Goal: Transaction & Acquisition: Purchase product/service

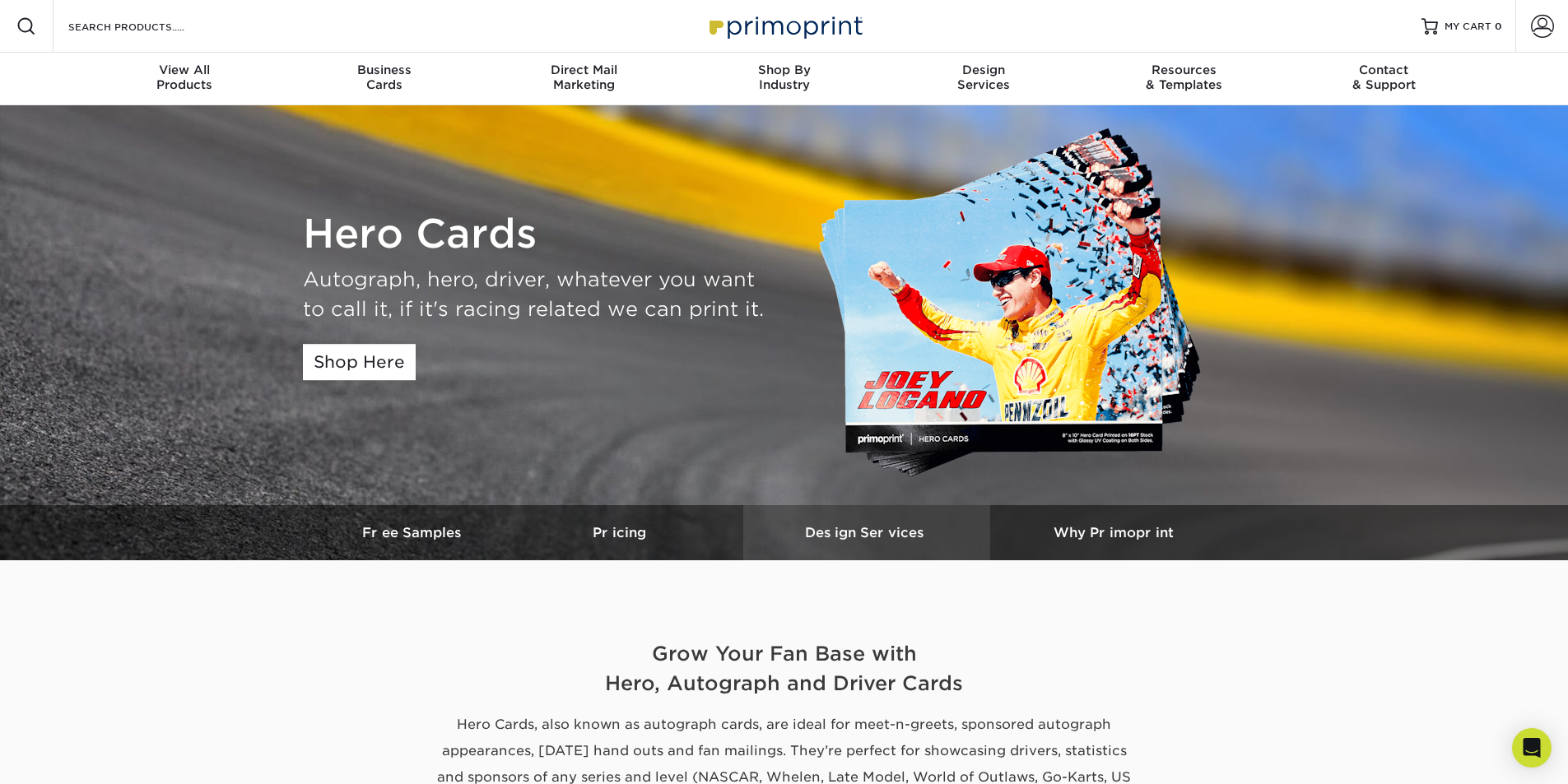
click at [853, 535] on h3 "Design Services" at bounding box center [866, 533] width 247 height 15
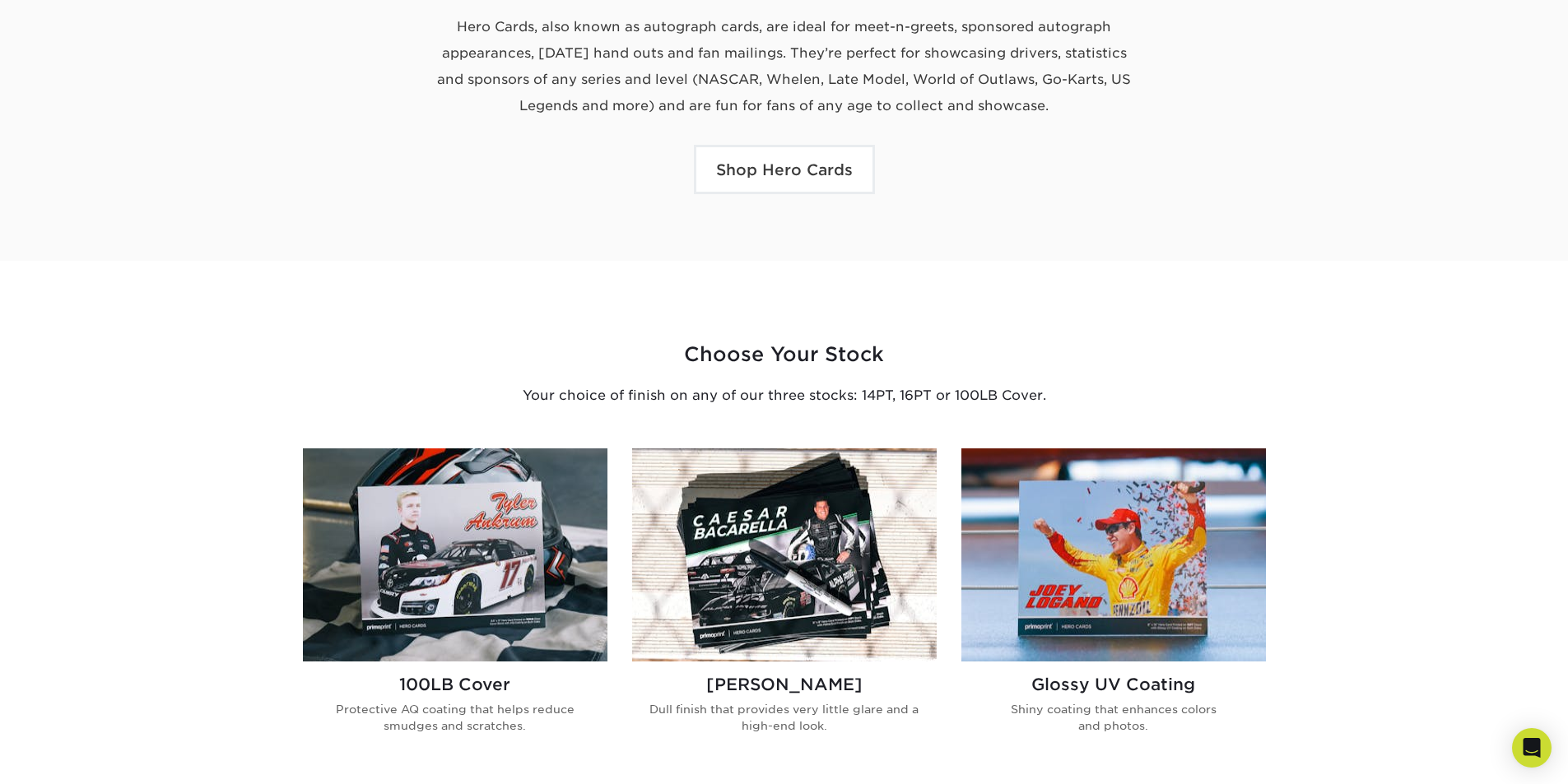
scroll to position [738, 0]
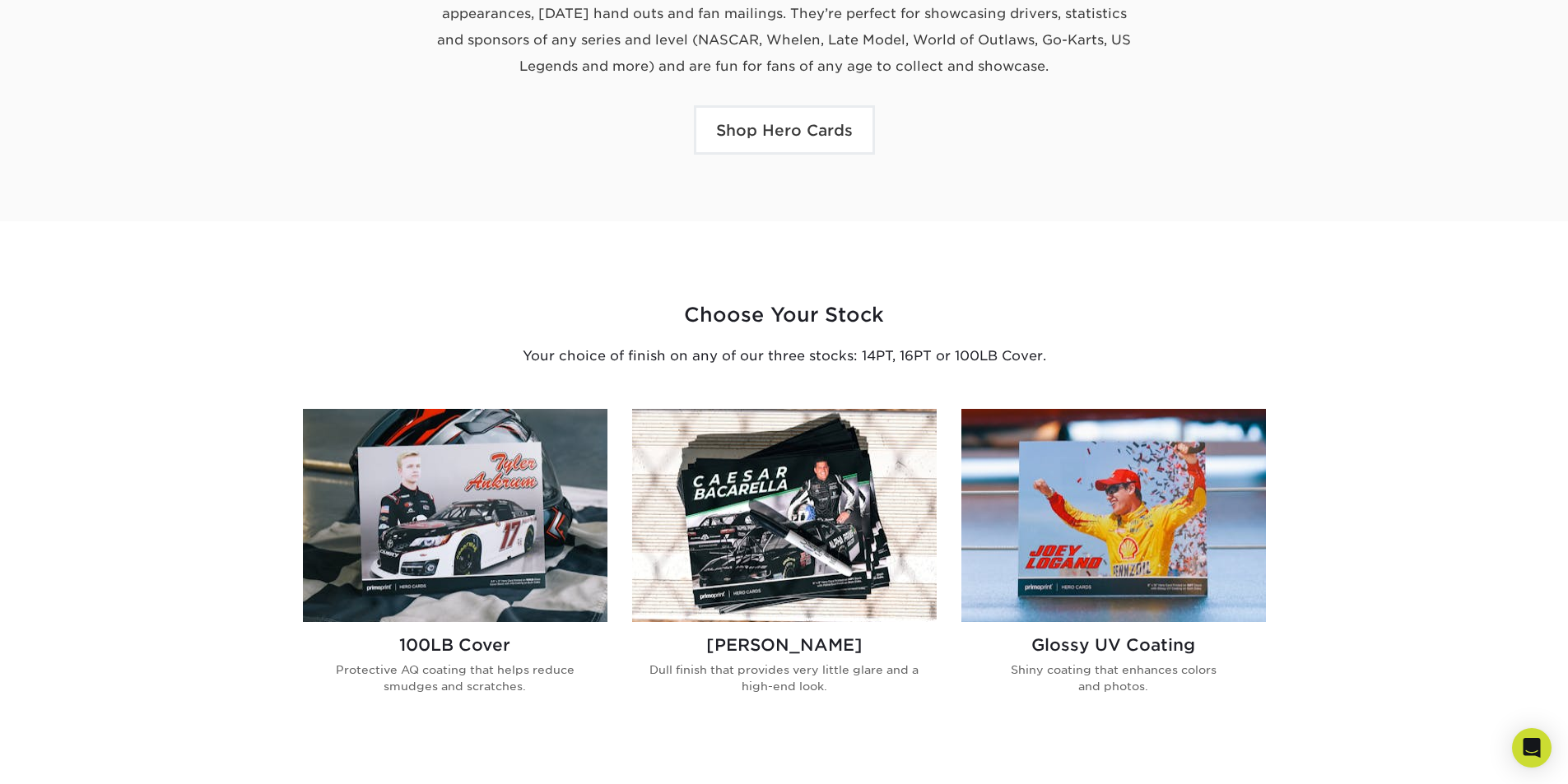
click at [1217, 560] on img at bounding box center [1114, 516] width 304 height 213
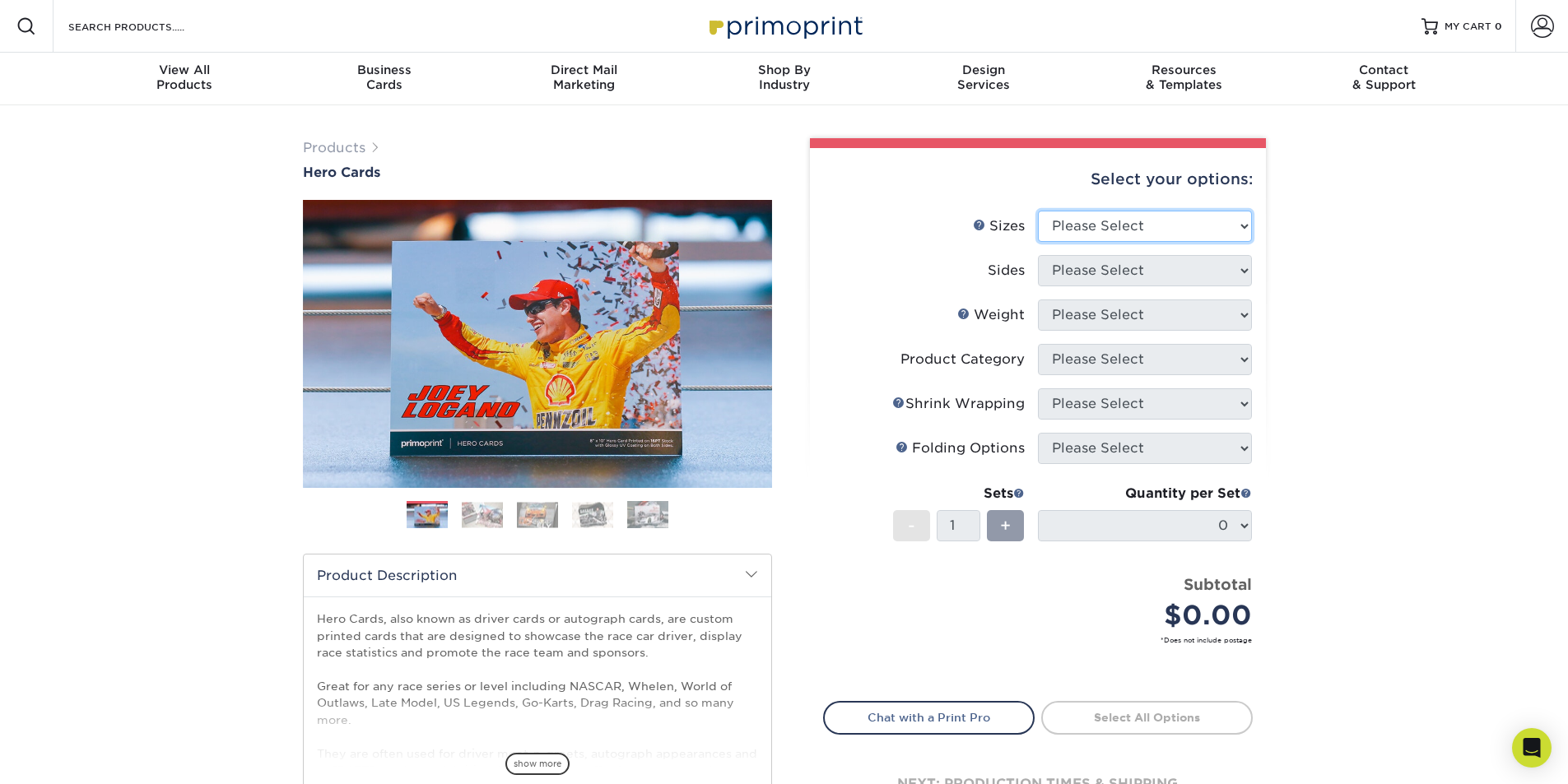
click at [1204, 219] on select "Please Select 1.5" x 7" 4" x 6" 5" x 7" 6" x 8" 6" x 8.5" 6" x 9" 7" x 8.5" 7.5…" at bounding box center [1145, 226] width 214 height 31
click at [528, 518] on img at bounding box center [538, 515] width 41 height 26
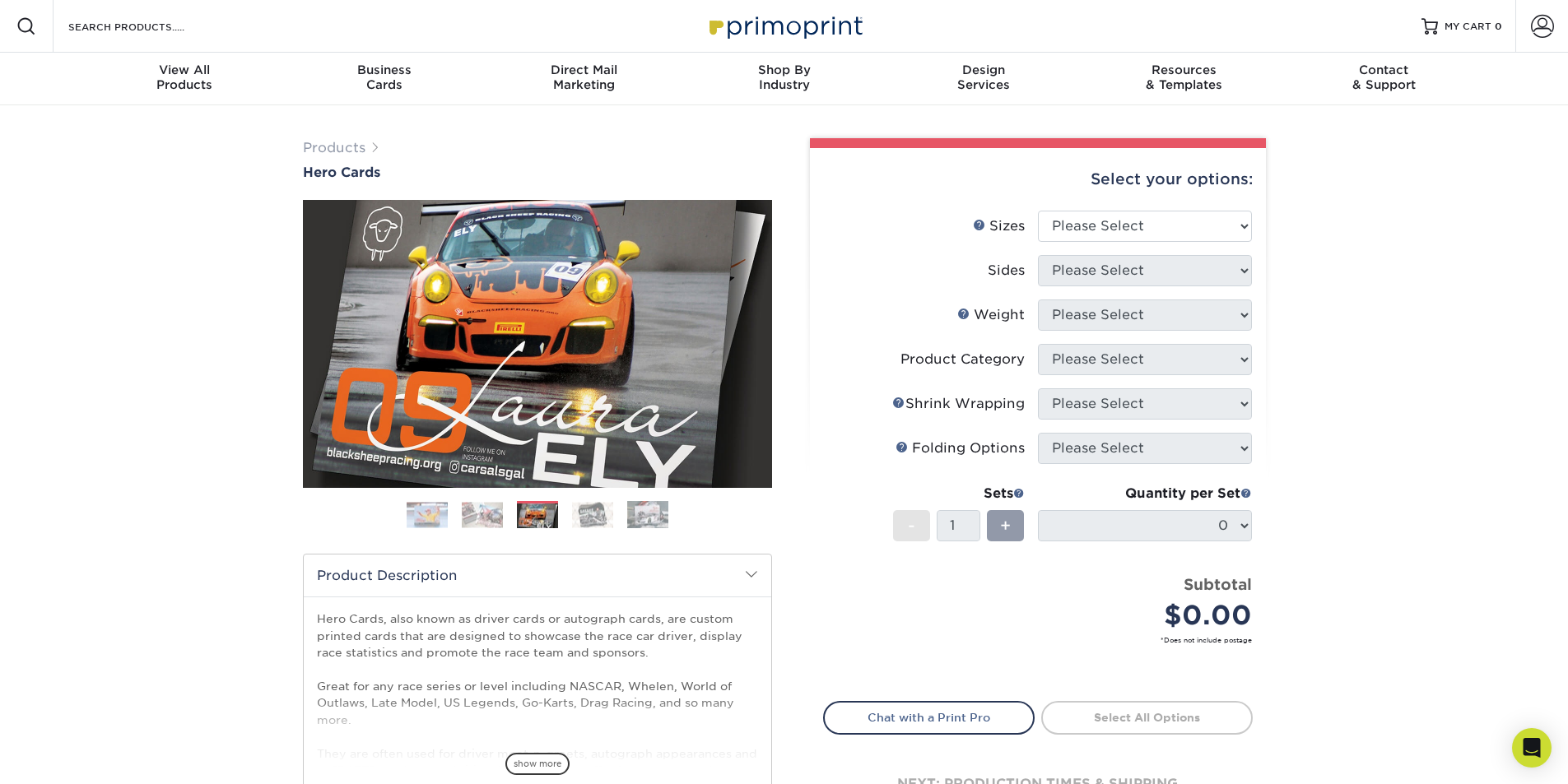
click at [610, 517] on img at bounding box center [593, 515] width 41 height 26
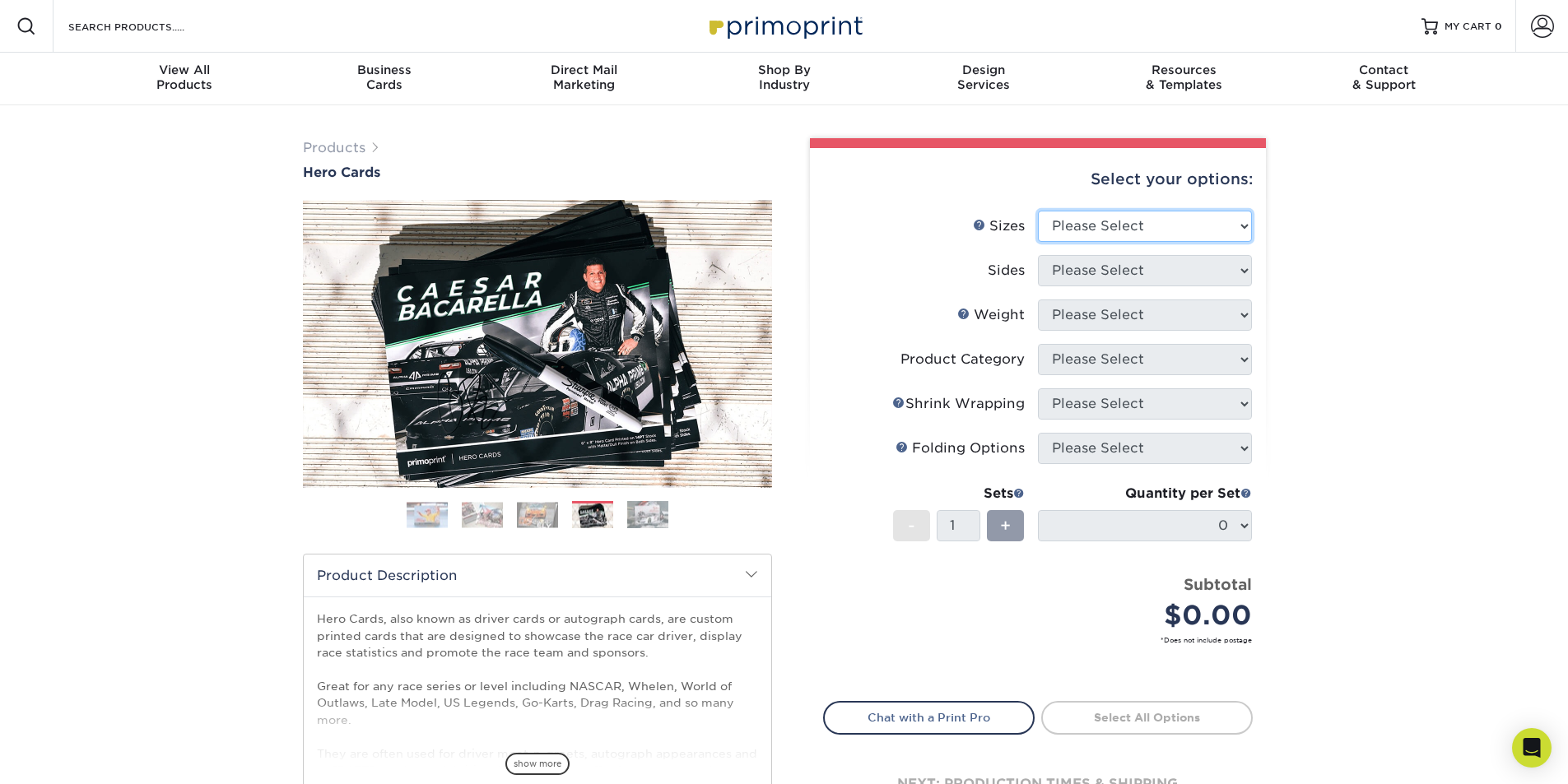
click at [1079, 239] on select "Please Select 1.5" x 7" 4" x 6" 5" x 7" 6" x 8" 6" x 8.5" 6" x 9" 7" x 8.5" 7.5…" at bounding box center [1145, 226] width 214 height 31
select select "8.50x11.00"
click at [1038, 211] on select "Please Select 1.5" x 7" 4" x 6" 5" x 7" 6" x 8" 6" x 8.5" 6" x 9" 7" x 8.5" 7.5…" at bounding box center [1145, 226] width 214 height 31
click at [1129, 269] on select "Please Select Print Both Sides Print Front Only" at bounding box center [1145, 271] width 214 height 31
select select "13abbda7-1d64-4f25-8bb2-c179b224825d"
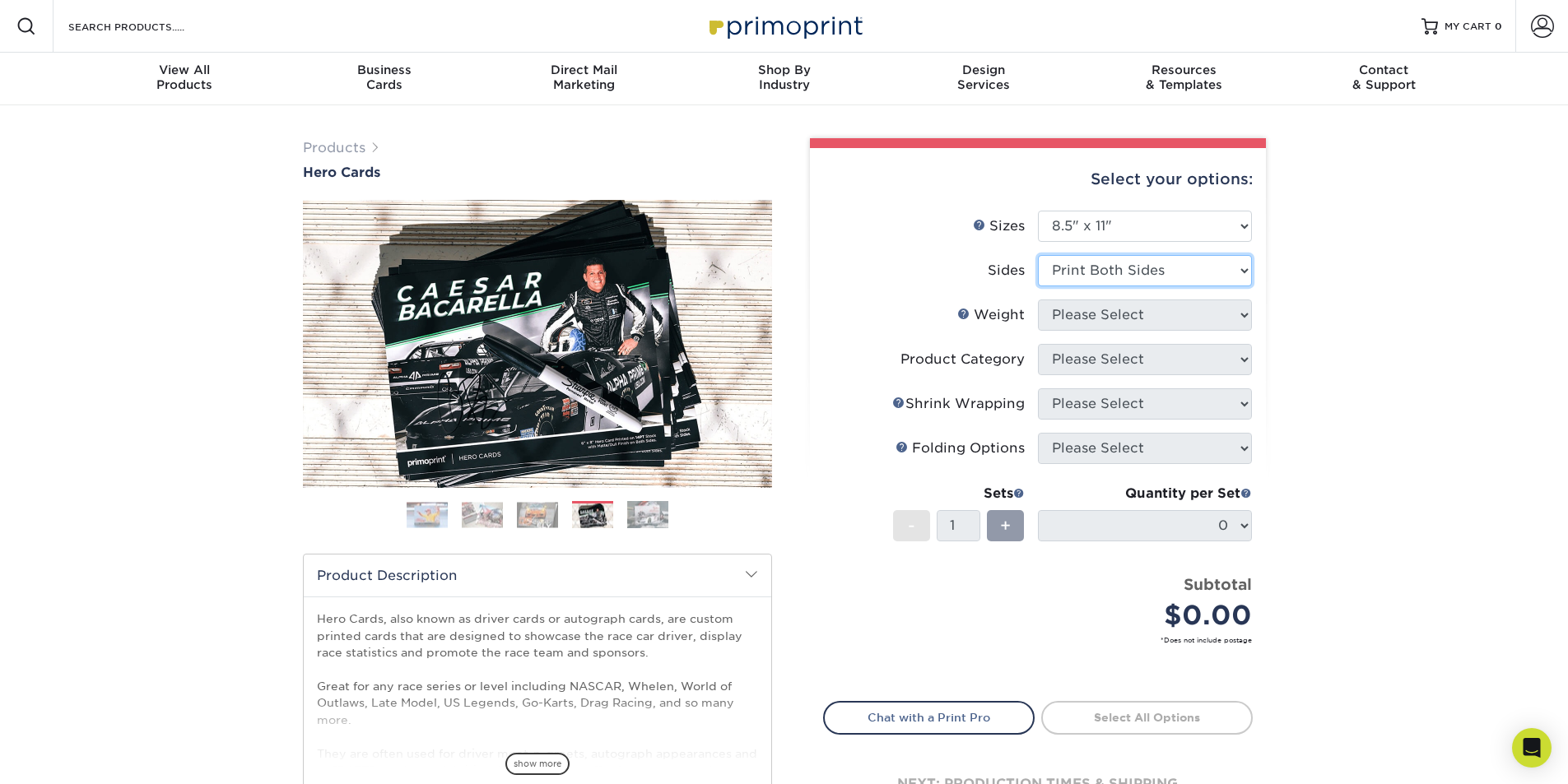
click at [1038, 255] on select "Please Select Print Both Sides Print Front Only" at bounding box center [1145, 271] width 214 height 31
click at [1134, 314] on select "Please Select 100LB 14PT 16PT" at bounding box center [1145, 315] width 214 height 31
click at [968, 309] on link "Weight Help" at bounding box center [963, 313] width 13 height 13
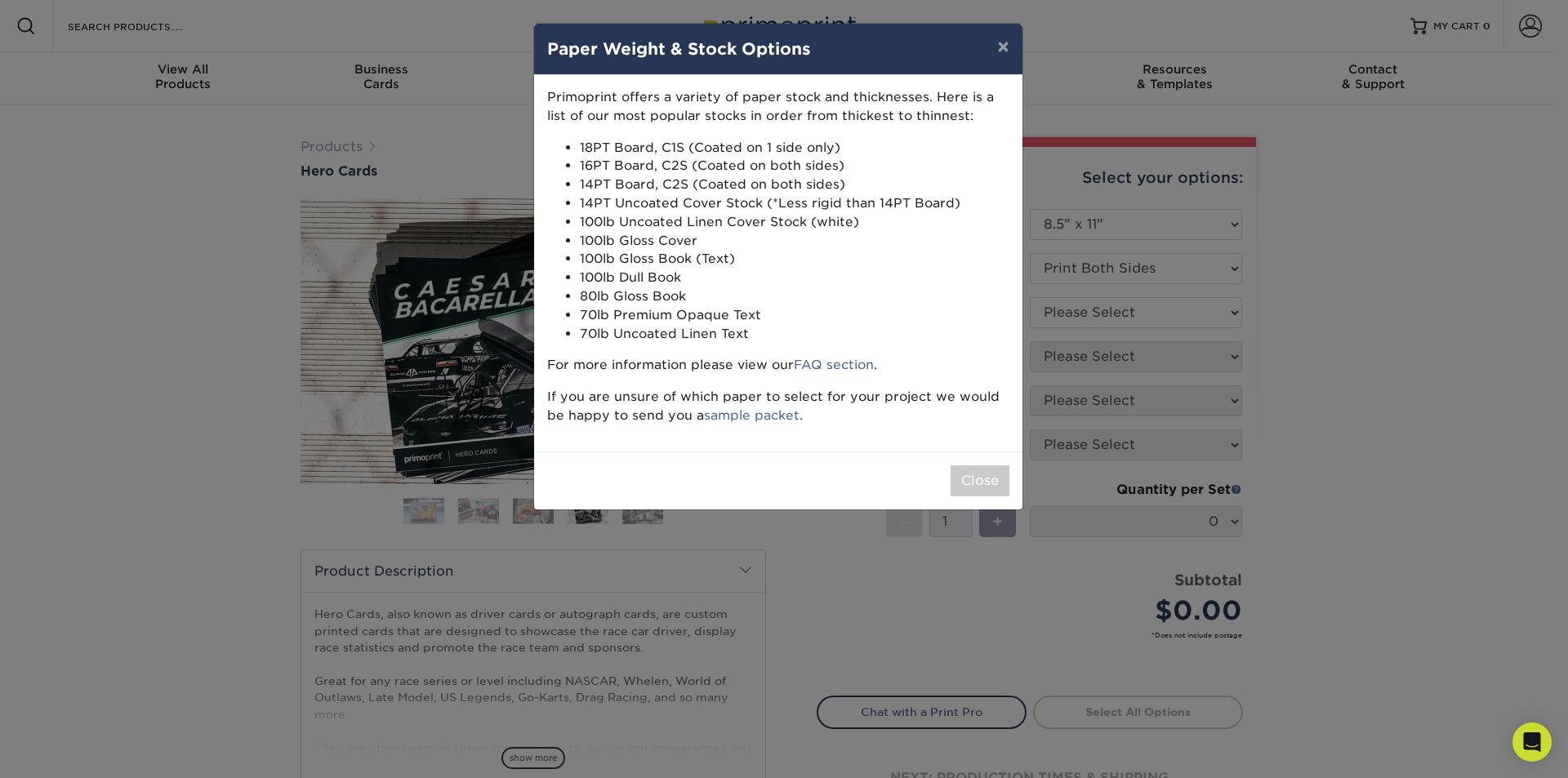
click at [1156, 317] on div "× Paper Weight & Stock Options Primoprint offers a variety of paper stock and t…" at bounding box center [784, 389] width 1568 height 778
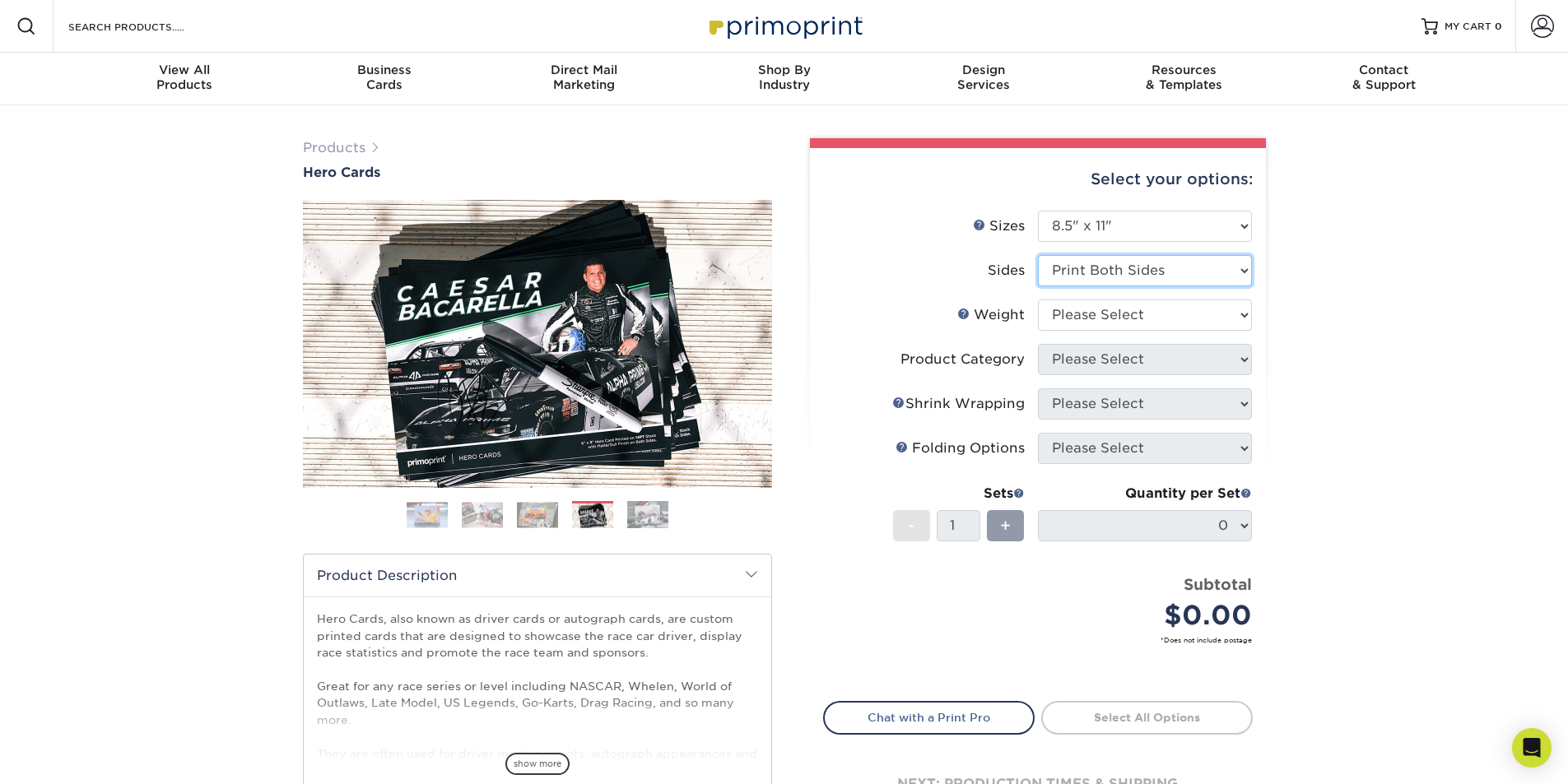
click at [1153, 282] on select "Please Select Print Both Sides Print Front Only" at bounding box center [1145, 271] width 214 height 31
click at [1265, 291] on div "Select your options: Sizes Help Sizes Please Select 1.5" x 7" 4" x 6" 5" x 7" 6…" at bounding box center [1038, 497] width 456 height 699
click at [1164, 318] on select "Please Select 100LB 14PT 16PT" at bounding box center [1145, 315] width 214 height 31
select select "16PT"
click at [1038, 299] on select "Please Select 100LB 14PT 16PT" at bounding box center [1145, 315] width 214 height 31
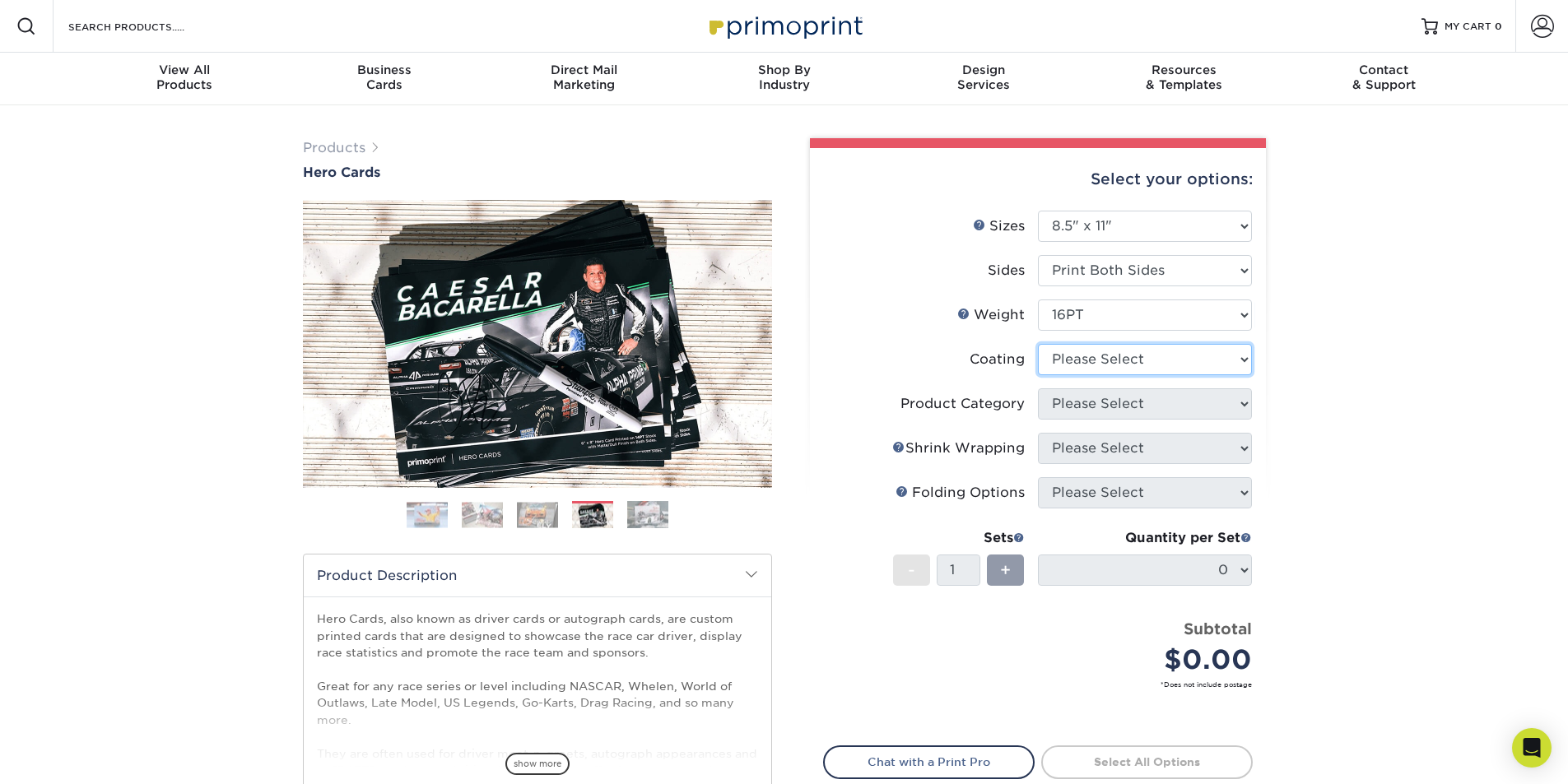
click at [1065, 366] on select at bounding box center [1145, 359] width 214 height 31
select select "ae367451-b2b8-45df-a344-0f05b6a12993"
click at [1038, 344] on select at bounding box center [1145, 359] width 214 height 31
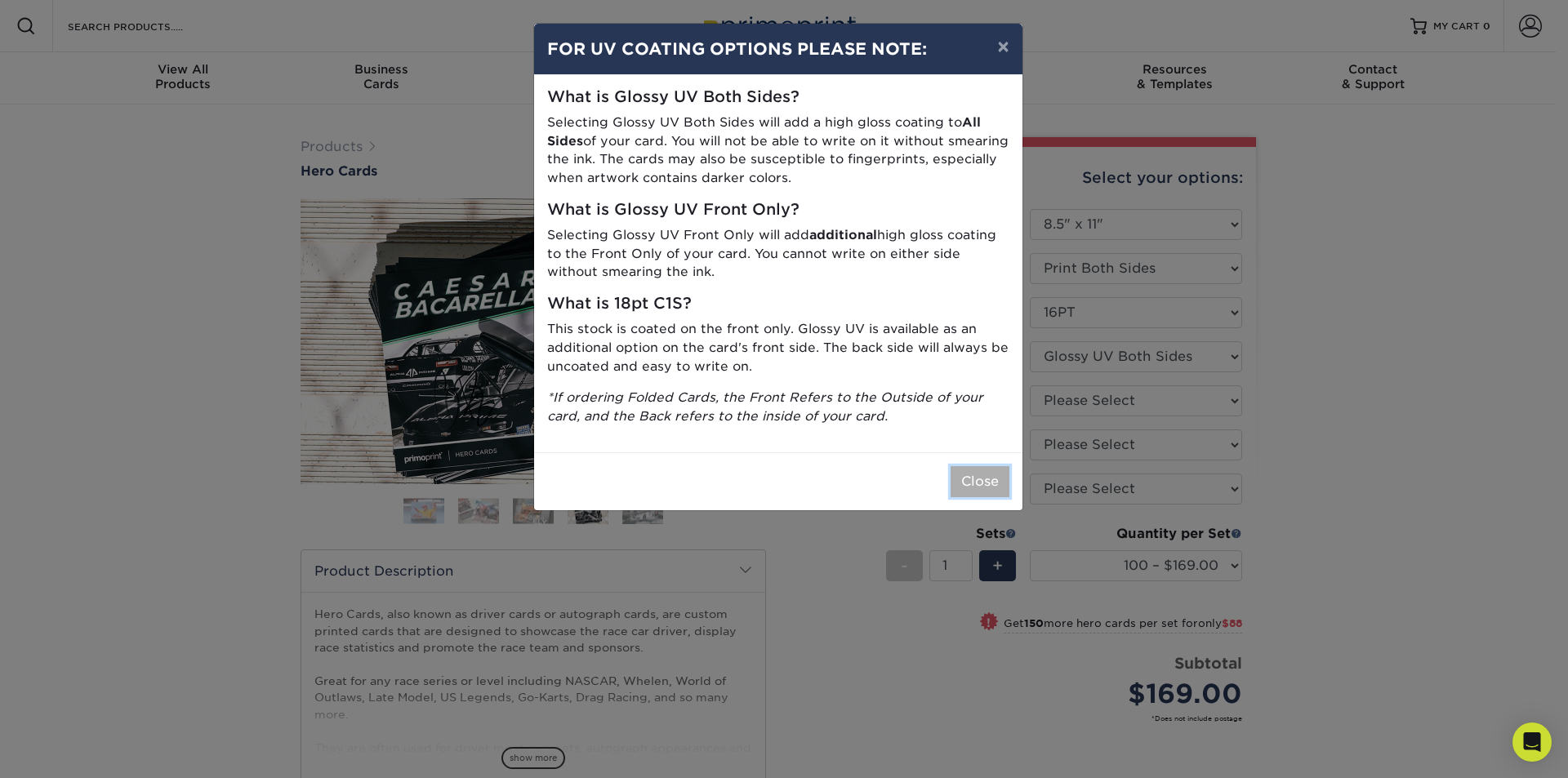
click at [995, 474] on button "Close" at bounding box center [979, 482] width 59 height 31
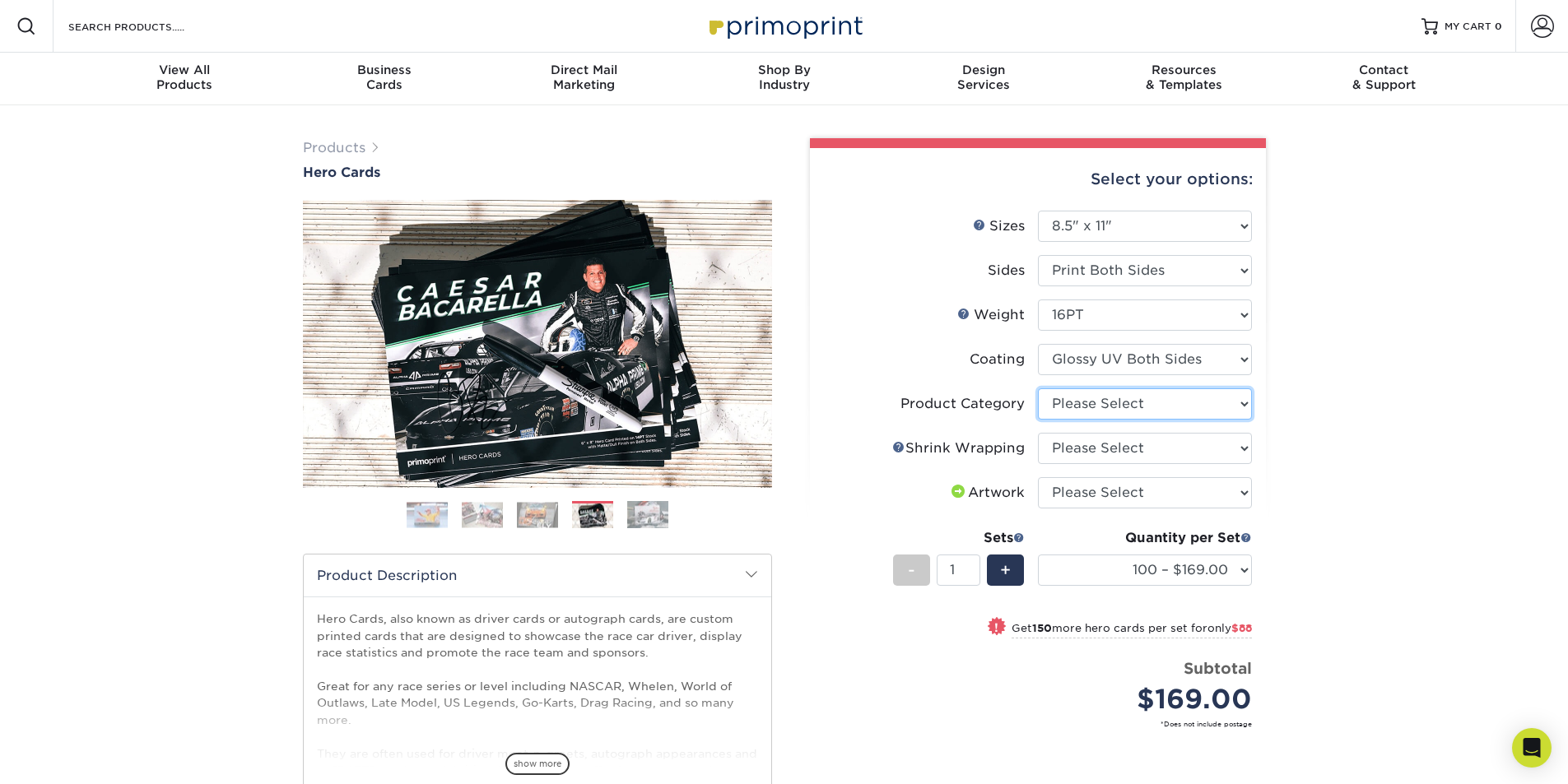
click at [1184, 403] on select "Please Select Sell Sheets" at bounding box center [1145, 404] width 214 height 31
select select "eddd4a87-9082-47bb-843b-3bca55f6c842"
click at [1038, 389] on select "Please Select Sell Sheets" at bounding box center [1145, 404] width 214 height 31
click at [1143, 445] on select "Please Select No Shrink Wrapping Shrink Wrap 100 Per Package Shrink Wrap 50 Per…" at bounding box center [1145, 448] width 214 height 31
click at [1038, 432] on select "Please Select No Shrink Wrapping Shrink Wrap 100 Per Package Shrink Wrap 50 Per…" at bounding box center [1145, 448] width 214 height 31
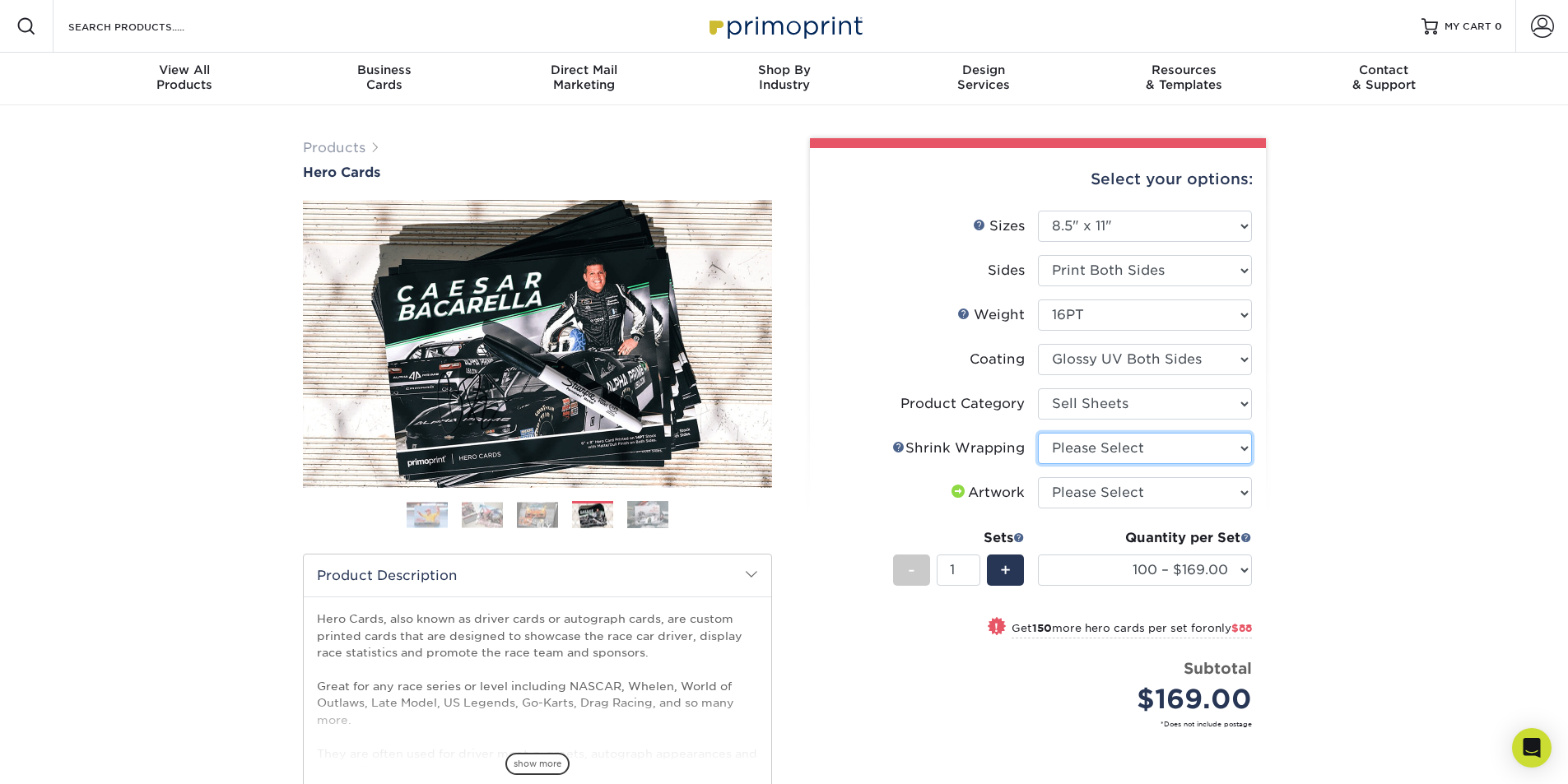
click at [1128, 442] on select "Please Select No Shrink Wrapping Shrink Wrap 100 Per Package Shrink Wrap 50 Per…" at bounding box center [1145, 448] width 214 height 31
select select "c8749376-e7da-41d0-b3dc-647faf84d907"
click at [1038, 432] on select "Please Select No Shrink Wrapping Shrink Wrap 100 Per Package Shrink Wrap 50 Per…" at bounding box center [1145, 448] width 214 height 31
click at [1140, 494] on select "Please Select I will upload files I need a design - $150" at bounding box center [1145, 493] width 214 height 31
click at [1038, 477] on select "Please Select I will upload files I need a design - $150" at bounding box center [1145, 493] width 214 height 31
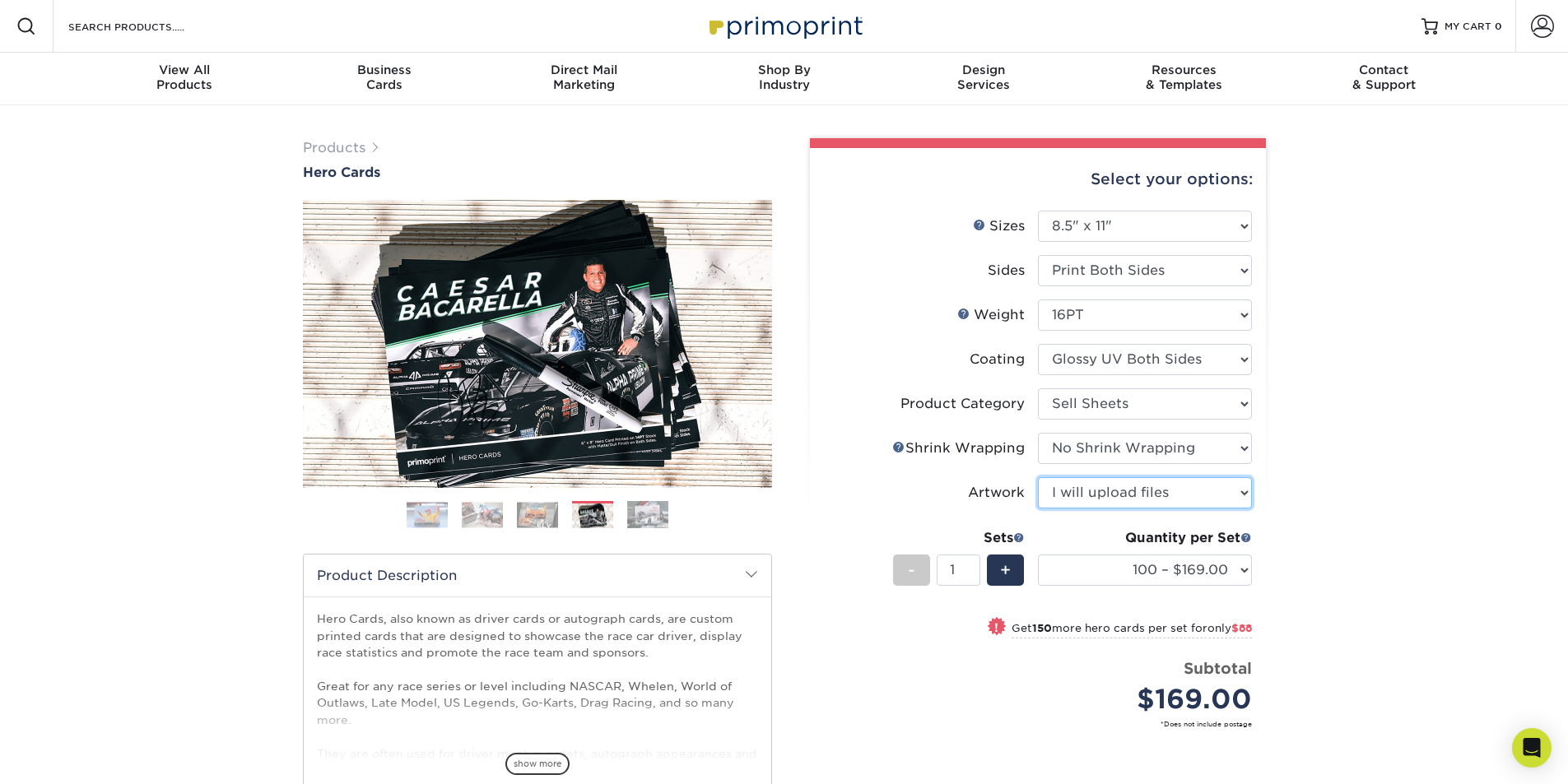
click at [1142, 494] on select "Please Select I will upload files I need a design - $150" at bounding box center [1145, 493] width 214 height 31
select select "design"
click at [1038, 477] on select "Please Select I will upload files I need a design - $150" at bounding box center [1145, 493] width 214 height 31
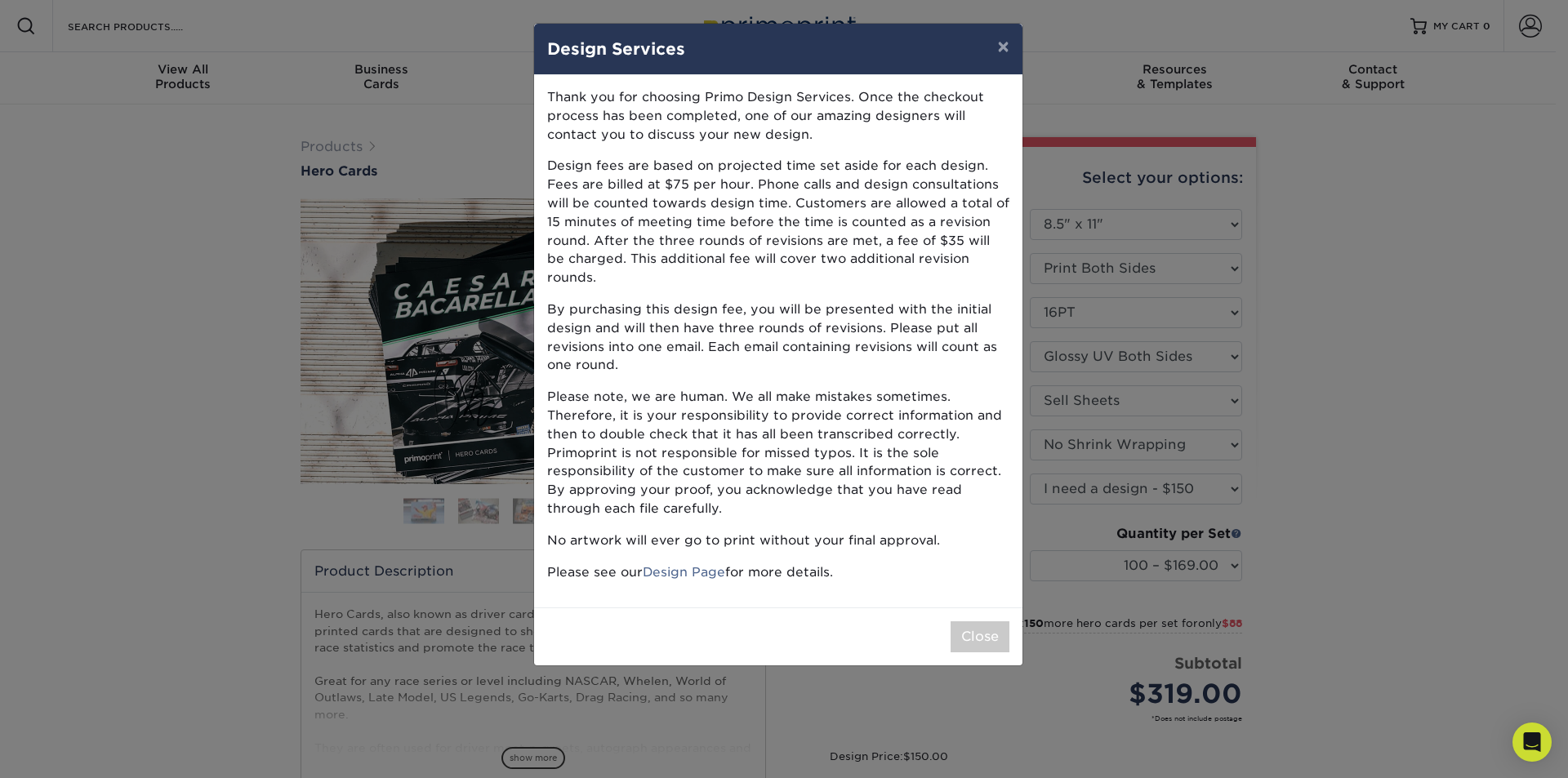
click at [828, 443] on p "Please note, we are human. We all make mistakes sometimes. Therefore, it is you…" at bounding box center [778, 453] width 462 height 131
click at [996, 48] on button "×" at bounding box center [1002, 47] width 38 height 46
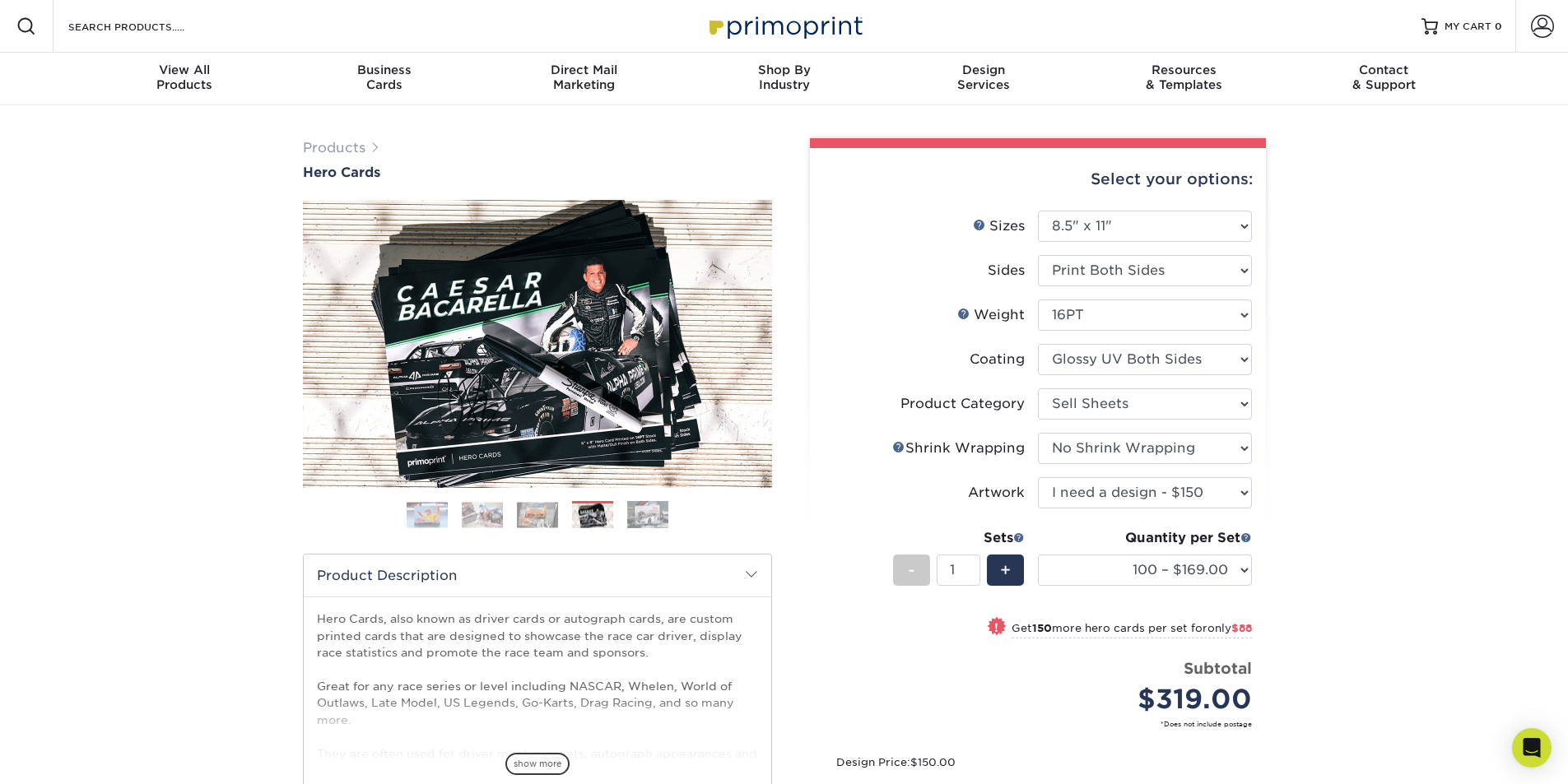
click at [1336, 585] on div "Products Hero Cards Previous Next ," at bounding box center [784, 551] width 1568 height 891
click at [1245, 575] on select "100 – $169.00 250 – $257.00 500 – $307.00 1000 – $353.00 2500 – $595.00 5000 – …" at bounding box center [1145, 570] width 214 height 31
click at [1290, 570] on div "Products Hero Cards Previous Next ," at bounding box center [784, 551] width 1568 height 891
click at [1458, 328] on div "Products Hero Cards Previous Next ," at bounding box center [784, 551] width 1568 height 891
click at [636, 515] on img at bounding box center [648, 514] width 41 height 28
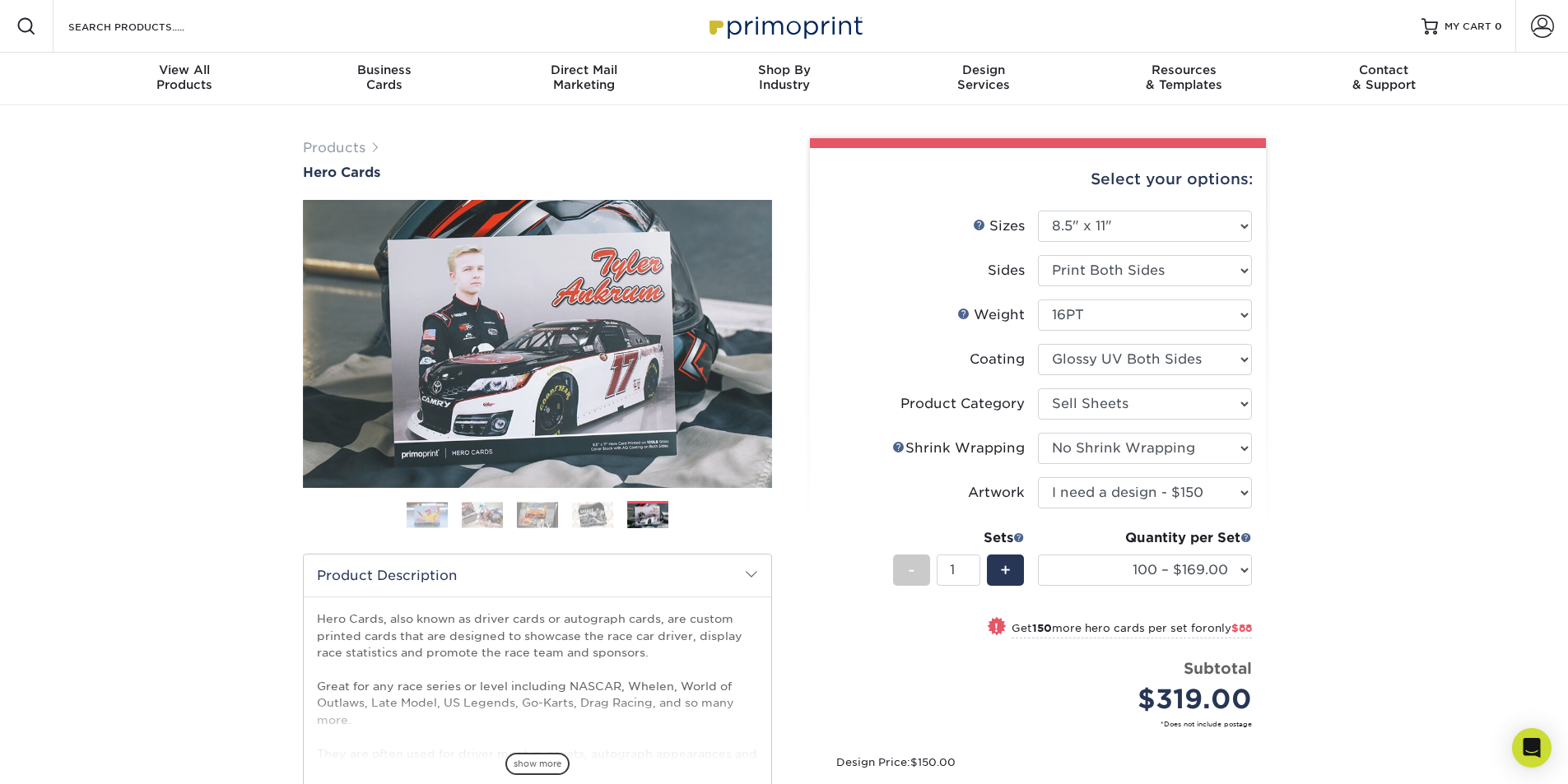
click at [600, 517] on img at bounding box center [593, 515] width 41 height 26
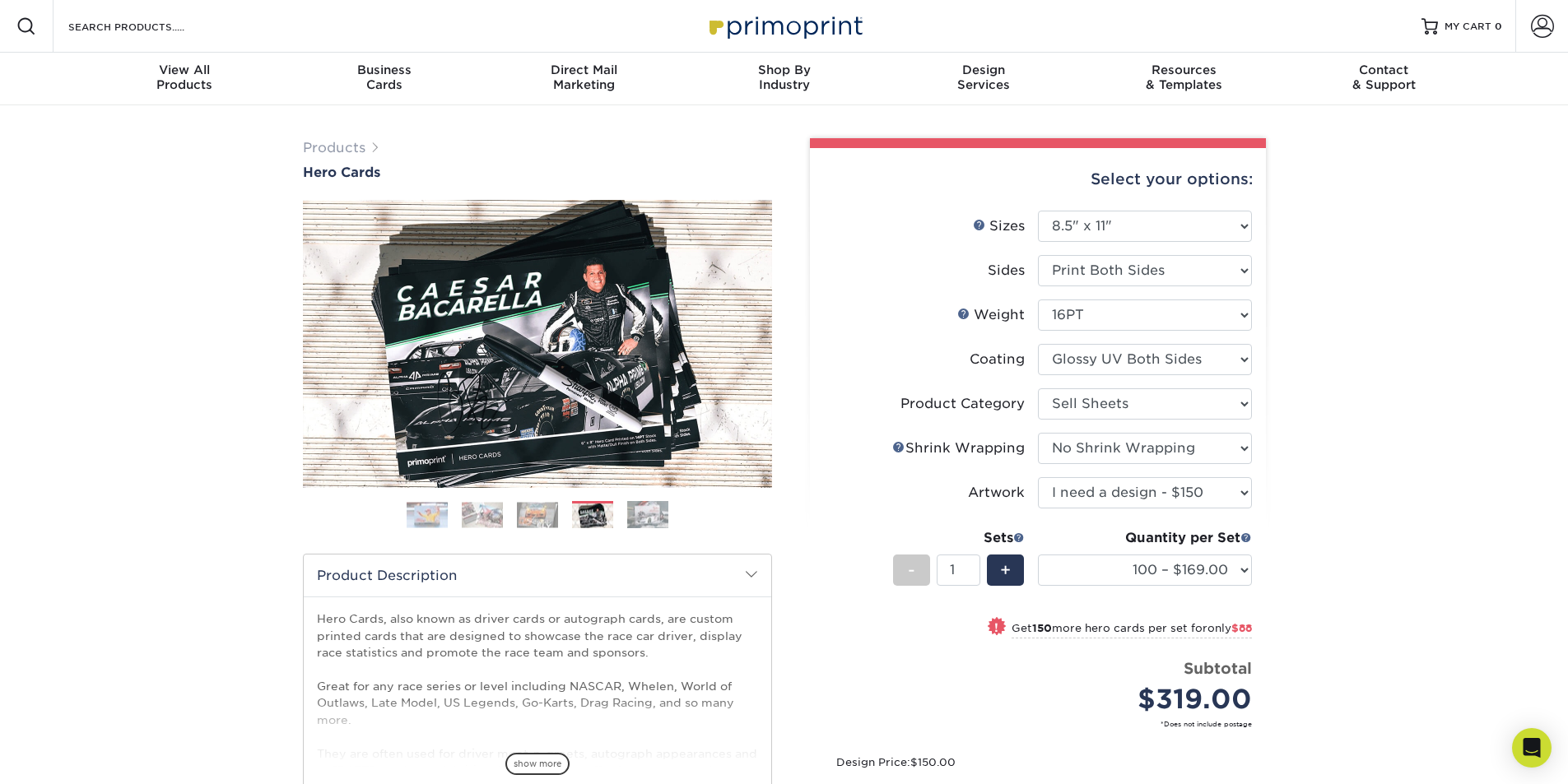
click at [543, 513] on img at bounding box center [538, 515] width 41 height 26
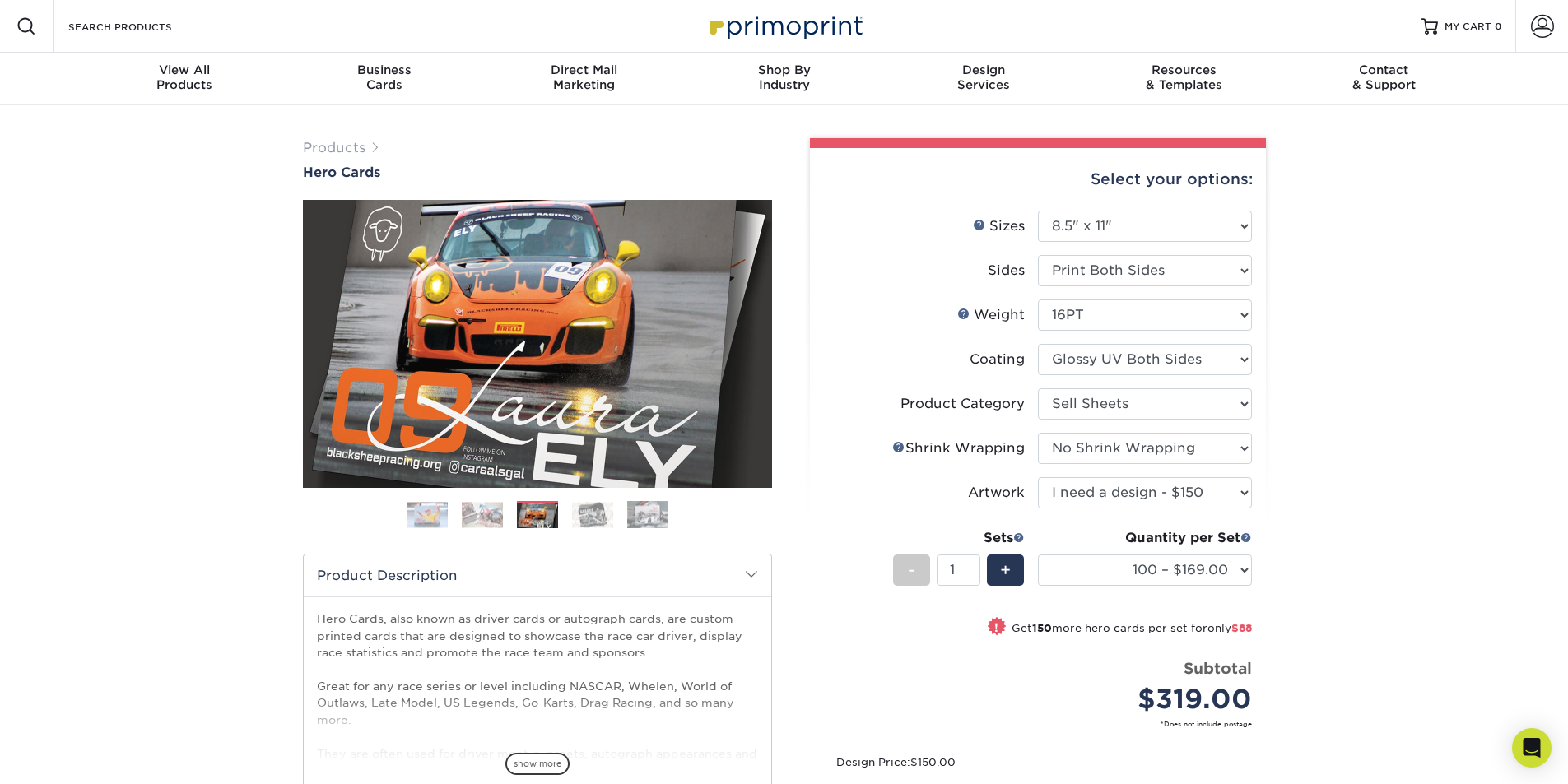
click at [481, 505] on img at bounding box center [483, 515] width 41 height 26
